Goal: Check status: Check status

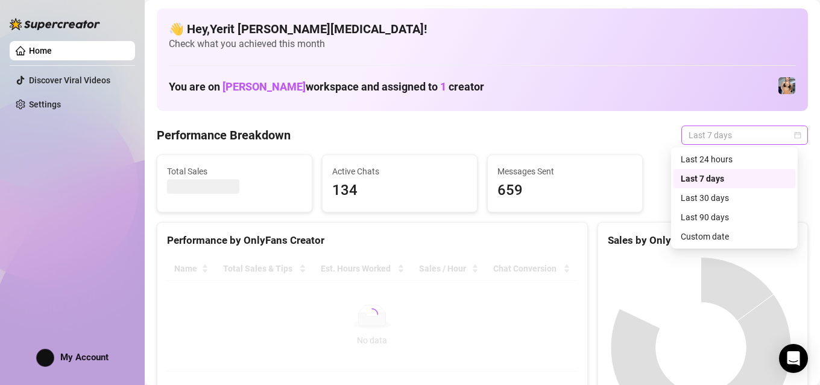
click at [760, 136] on span "Last 7 days" at bounding box center [744, 135] width 112 height 18
click at [708, 232] on div "Custom date" at bounding box center [734, 236] width 107 height 13
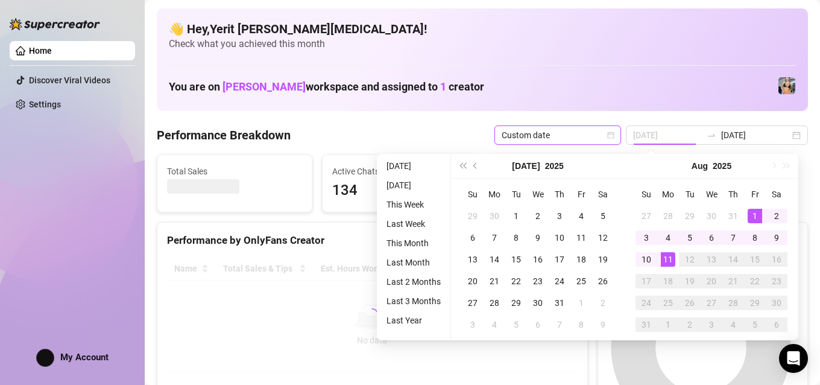
click at [748, 215] on div "1" at bounding box center [754, 216] width 14 height 14
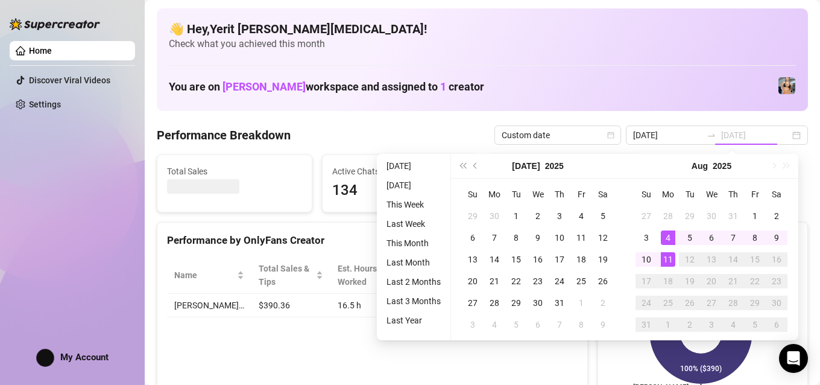
click at [664, 260] on div "11" at bounding box center [668, 259] width 14 height 14
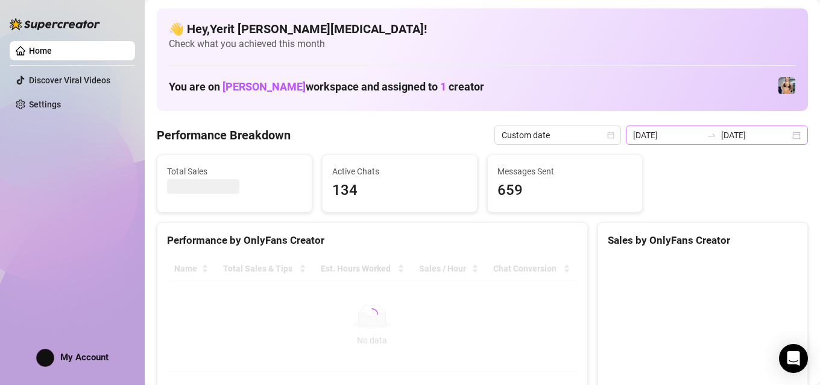
click at [784, 134] on div "[DATE] [DATE]" at bounding box center [717, 134] width 182 height 19
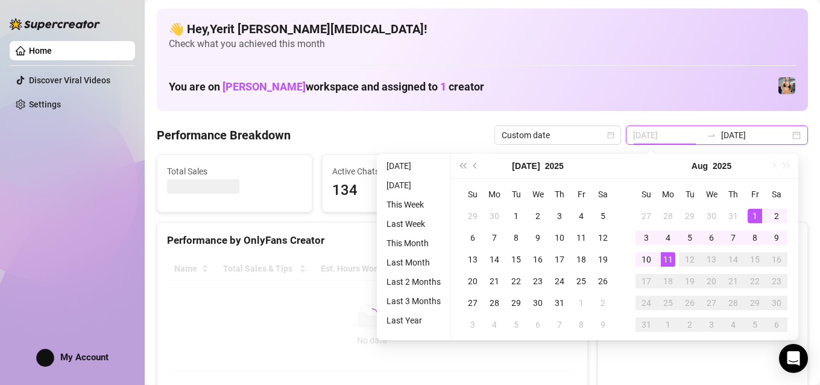
type input "[DATE]"
click at [758, 211] on div "1" at bounding box center [754, 216] width 14 height 14
type input "[DATE]"
click at [672, 261] on div "11" at bounding box center [668, 259] width 14 height 14
type input "[DATE]"
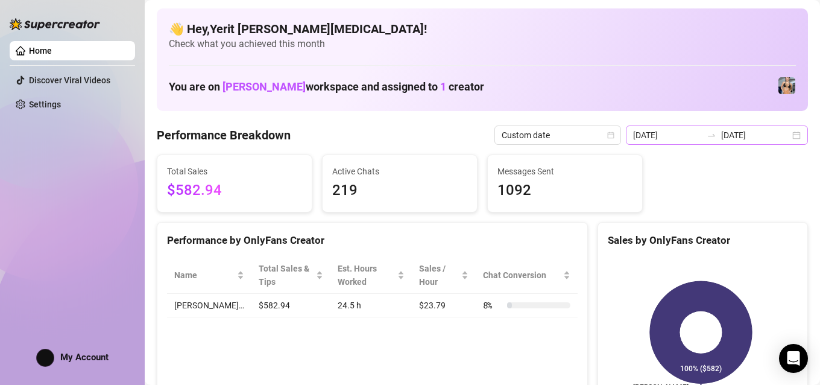
click at [782, 139] on div "[DATE] [DATE]" at bounding box center [717, 134] width 182 height 19
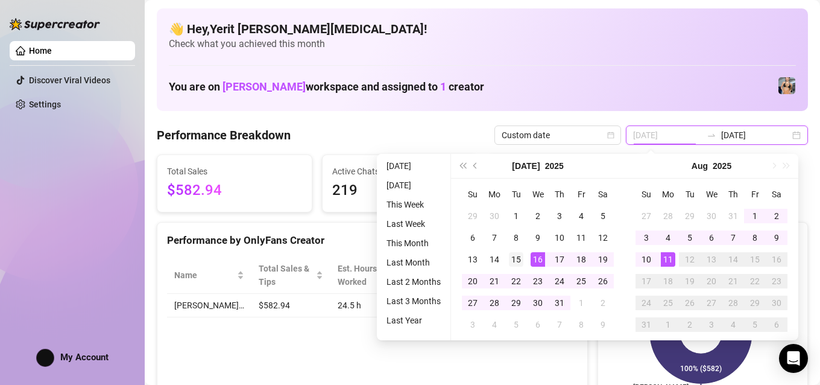
type input "[DATE]"
click at [520, 259] on div "15" at bounding box center [516, 259] width 14 height 14
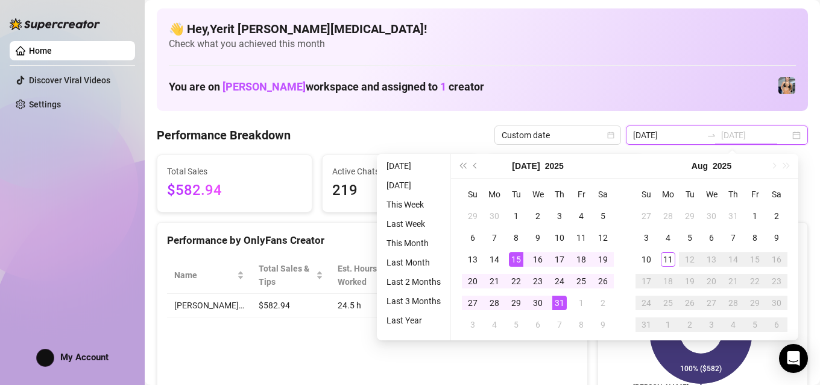
type input "[DATE]"
click at [565, 299] on div "31" at bounding box center [559, 302] width 14 height 14
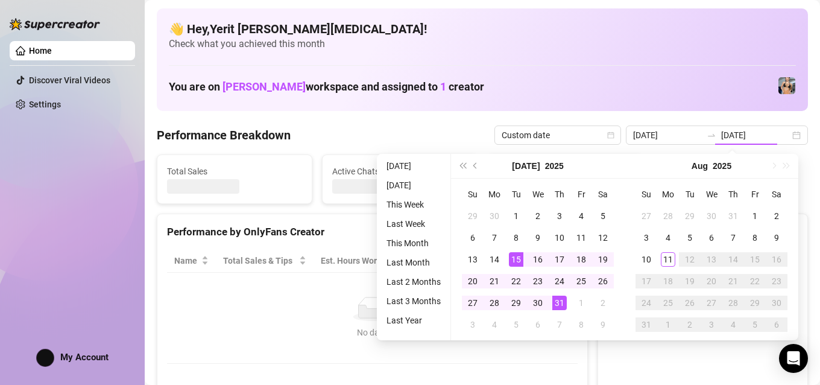
type input "[DATE]"
